Goal: Task Accomplishment & Management: Use online tool/utility

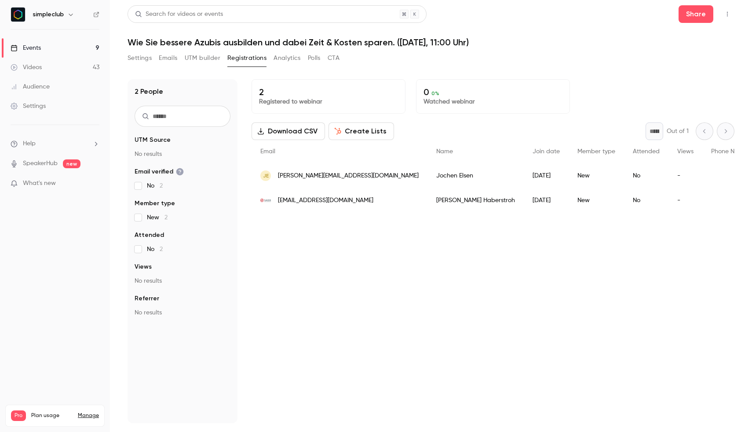
click at [138, 61] on button "Settings" at bounding box center [140, 58] width 24 height 14
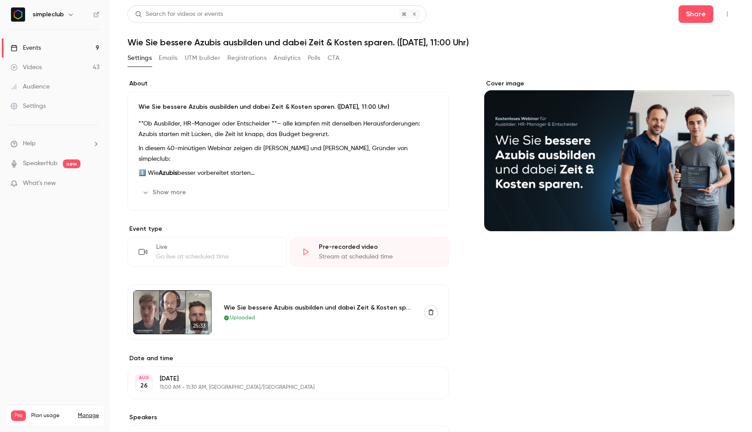
click at [40, 16] on h6 "simpleclub" at bounding box center [48, 14] width 31 height 9
click at [86, 48] on link "Events 9" at bounding box center [55, 47] width 110 height 19
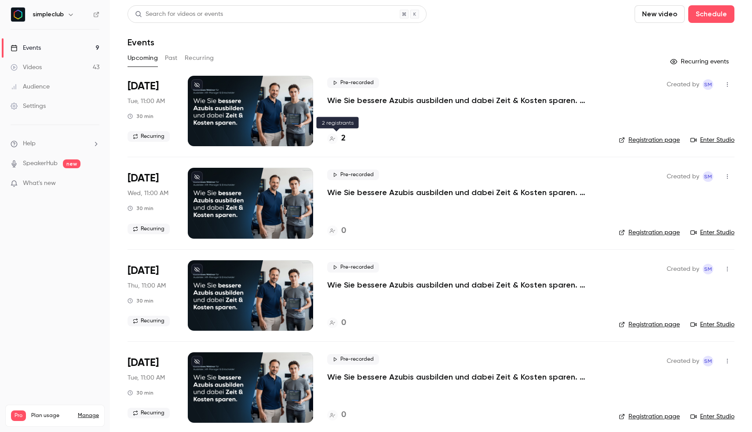
click at [341, 138] on h4 "2" at bounding box center [343, 138] width 4 height 12
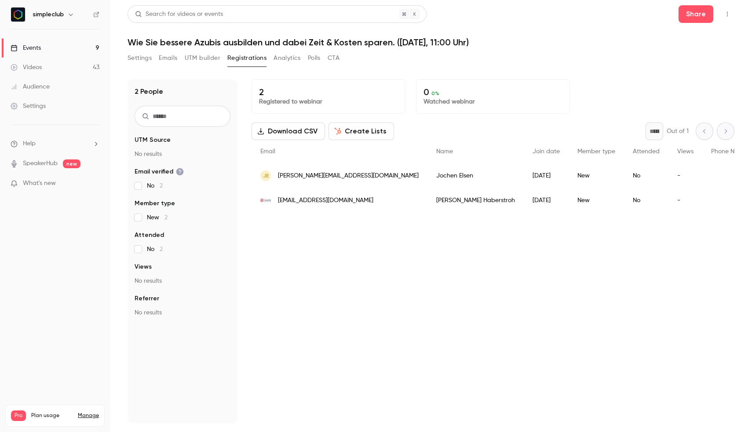
click at [141, 55] on button "Settings" at bounding box center [140, 58] width 24 height 14
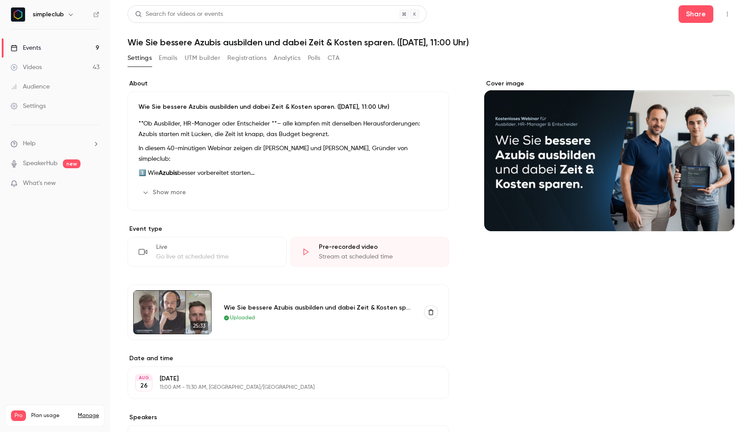
click at [63, 47] on link "Events 9" at bounding box center [55, 47] width 110 height 19
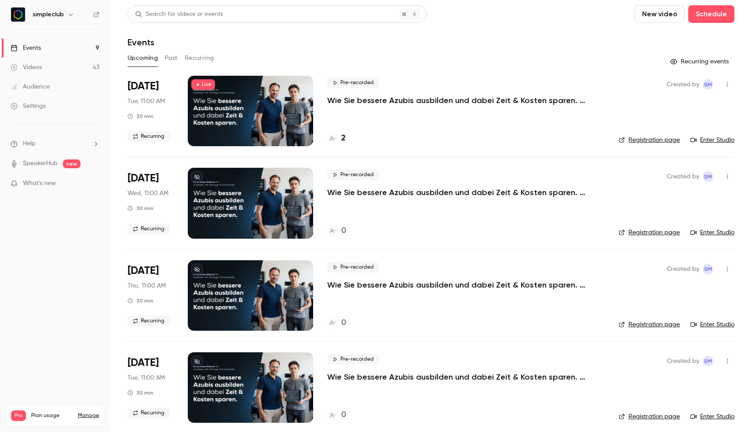
click at [282, 115] on div at bounding box center [250, 111] width 125 height 70
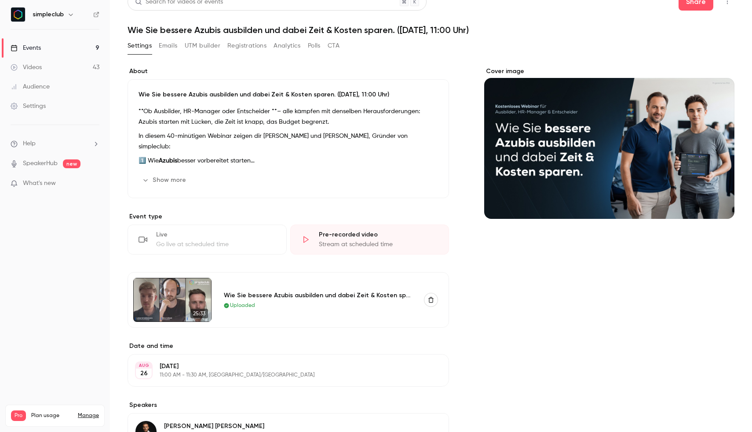
scroll to position [23, 0]
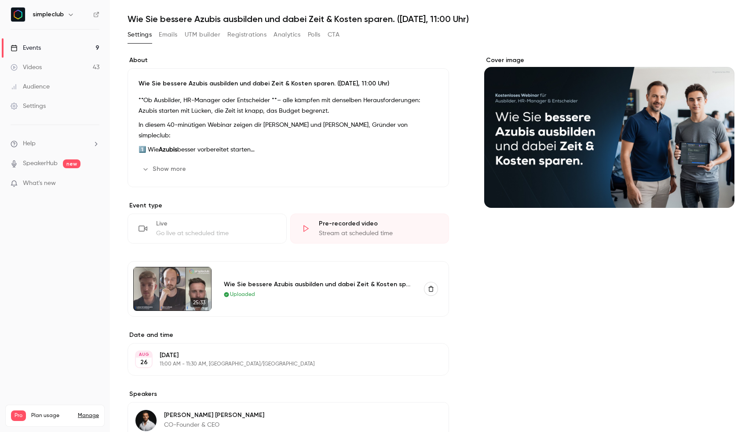
click at [253, 37] on button "Registrations" at bounding box center [246, 35] width 39 height 14
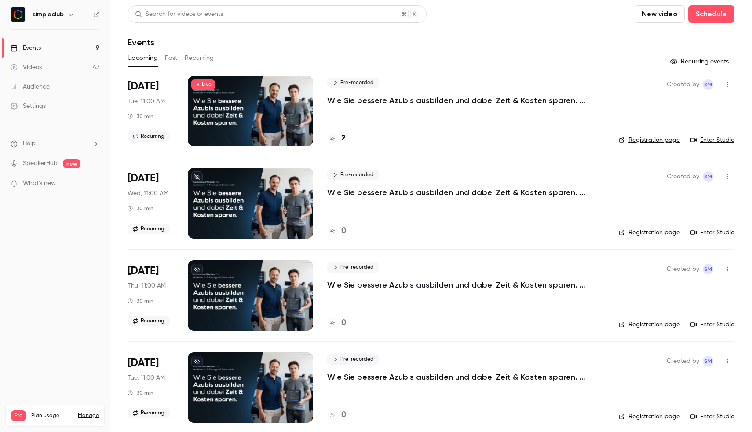
click at [378, 105] on p "Wie Sie bessere Azubis ausbilden und dabei Zeit & Kosten sparen. ([DATE], 11:00…" at bounding box center [459, 100] width 264 height 11
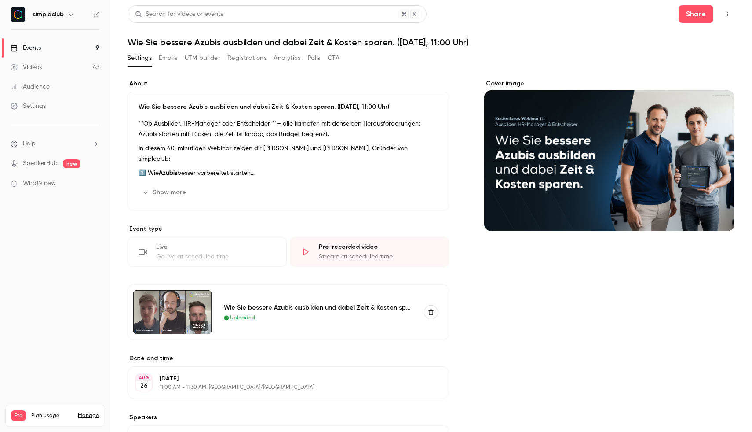
click at [246, 59] on button "Registrations" at bounding box center [246, 58] width 39 height 14
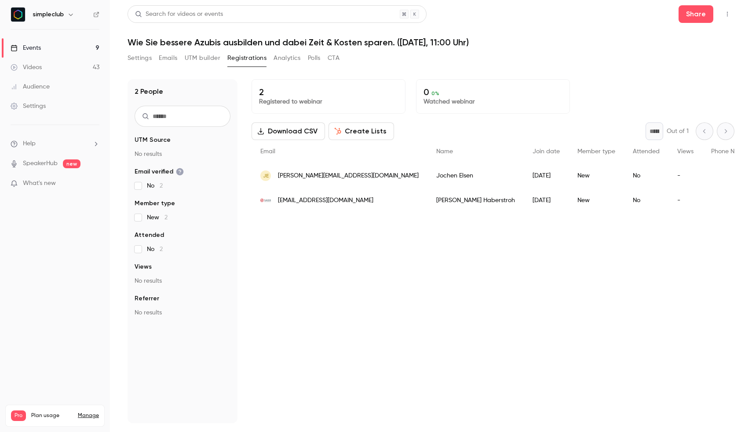
click at [138, 55] on button "Settings" at bounding box center [140, 58] width 24 height 14
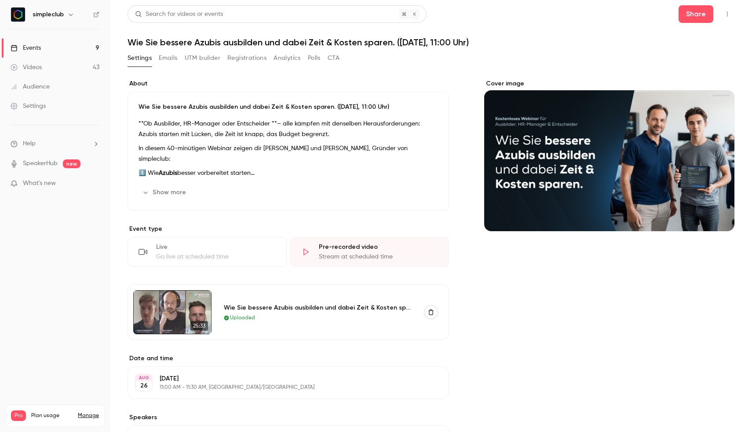
click at [78, 48] on link "Events 9" at bounding box center [55, 47] width 110 height 19
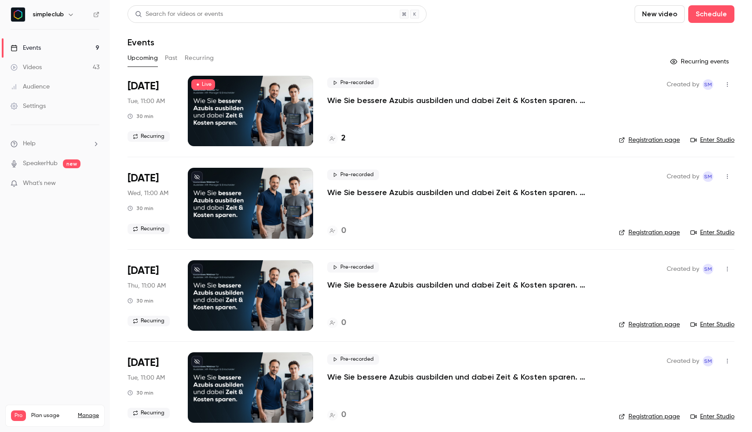
click at [250, 126] on div at bounding box center [250, 111] width 125 height 70
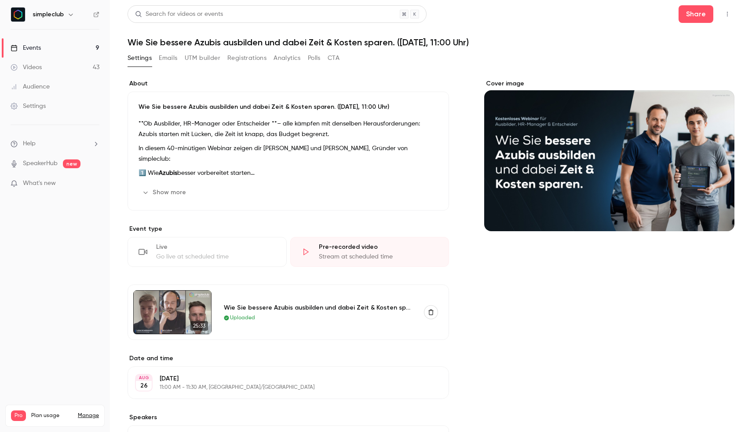
click at [335, 249] on div "Pre-recorded video" at bounding box center [379, 246] width 120 height 9
click at [69, 46] on link "Events 9" at bounding box center [55, 47] width 110 height 19
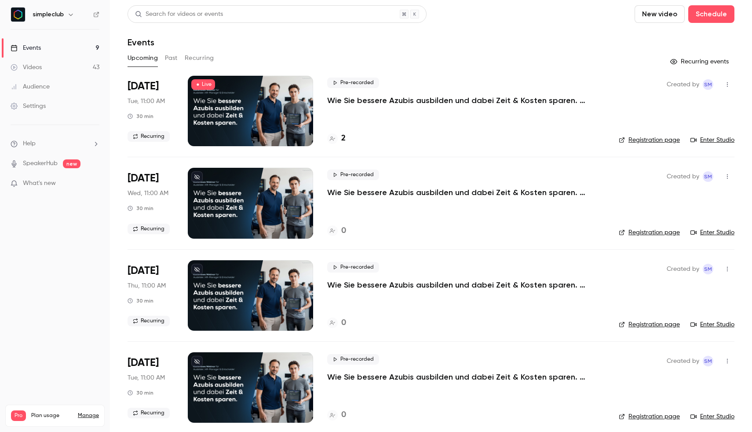
click at [202, 83] on span "Live" at bounding box center [203, 84] width 24 height 11
click at [715, 142] on link "Enter Studio" at bounding box center [713, 140] width 44 height 9
